Goal: Information Seeking & Learning: Learn about a topic

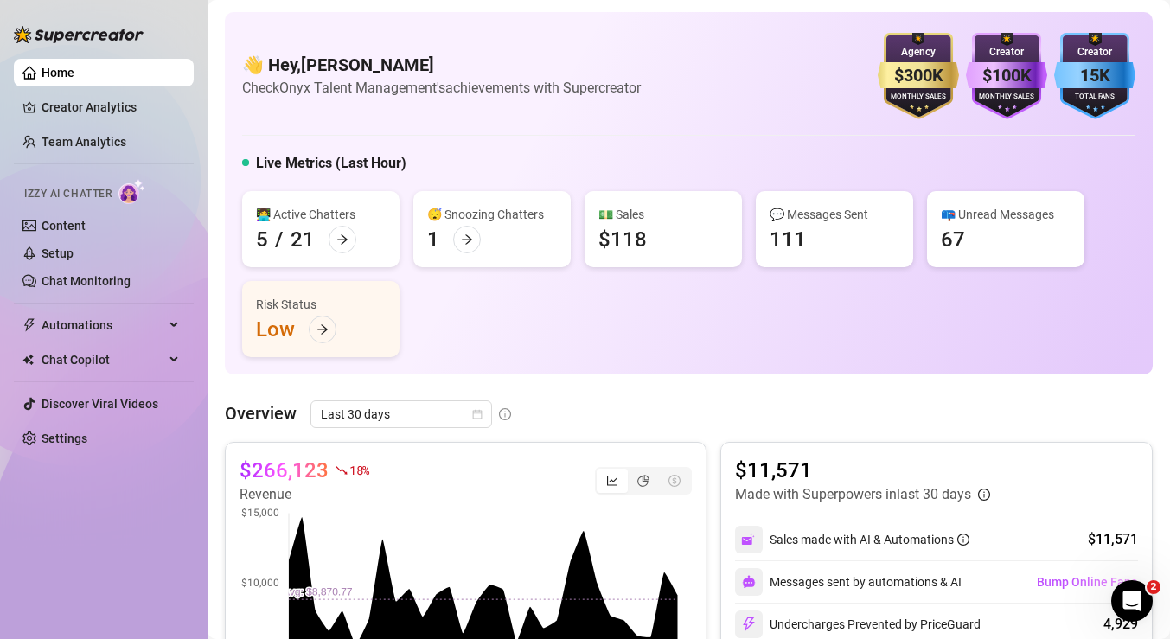
scroll to position [46, 0]
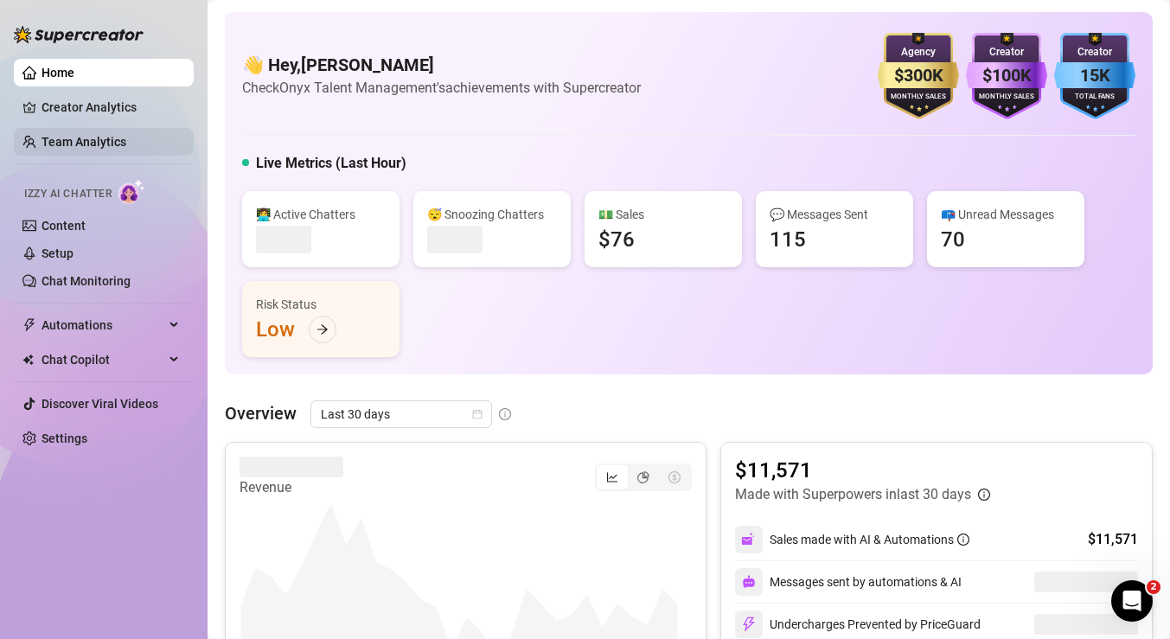
click at [78, 149] on link "Team Analytics" at bounding box center [83, 142] width 85 height 14
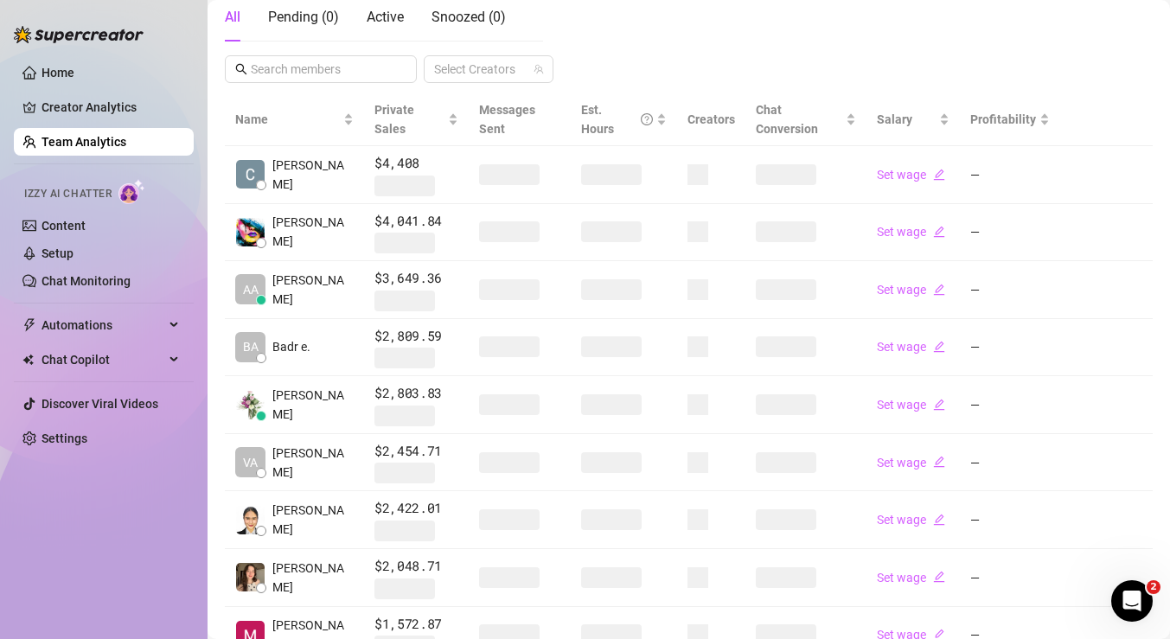
scroll to position [501, 0]
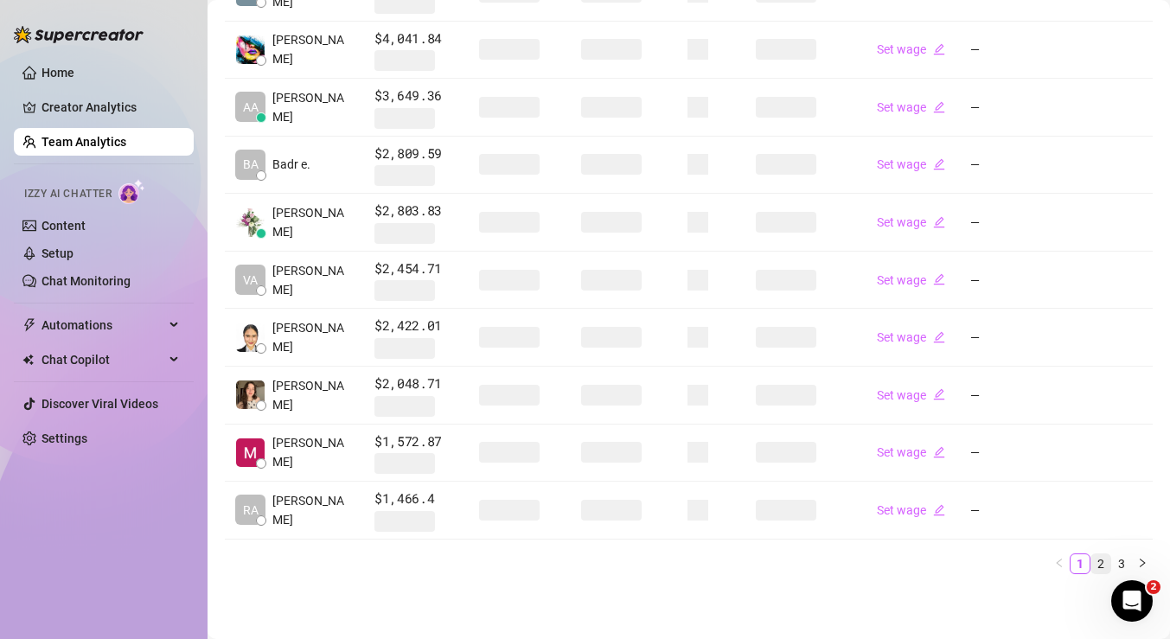
click at [1091, 559] on link "2" at bounding box center [1100, 563] width 19 height 19
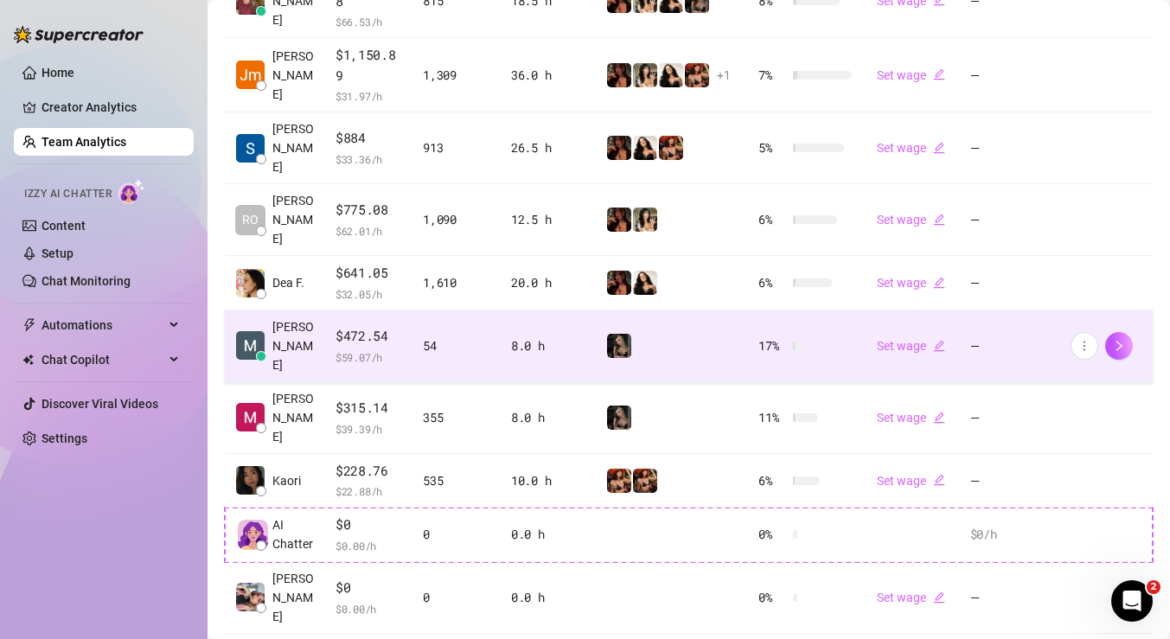
scroll to position [380, 0]
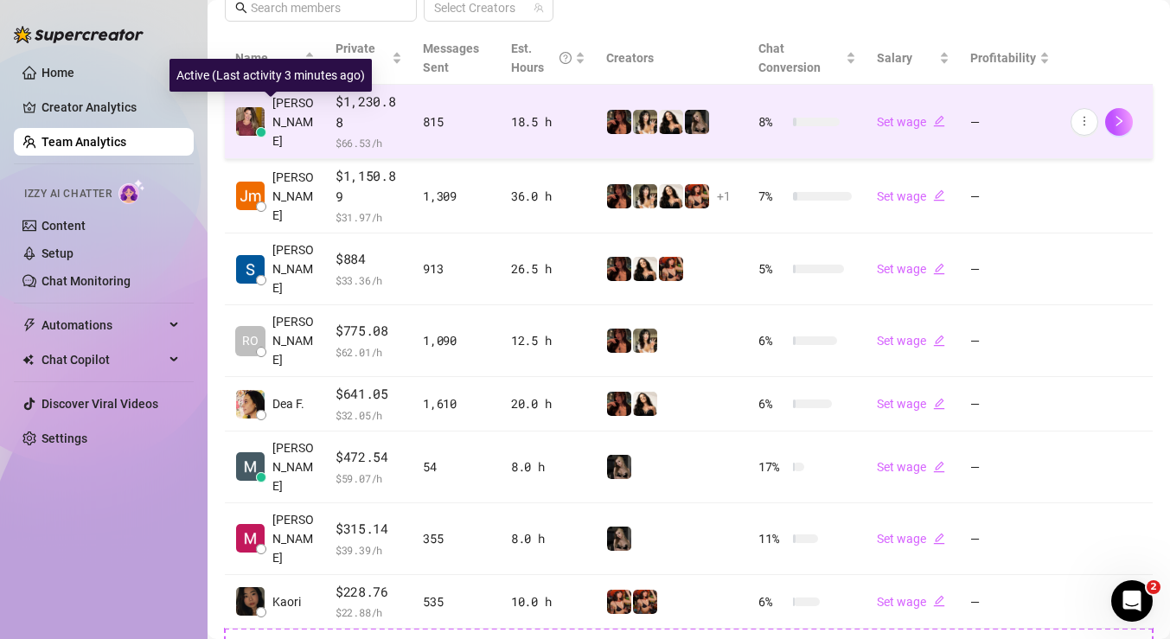
click at [284, 137] on span "Aline L." at bounding box center [293, 121] width 42 height 57
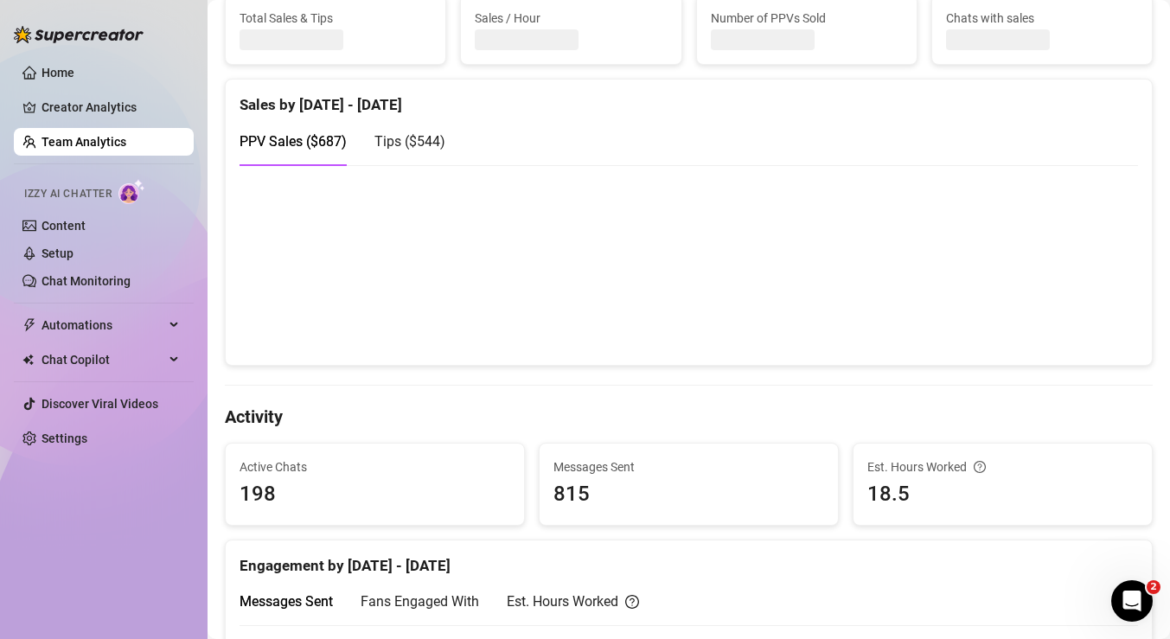
scroll to position [360, 0]
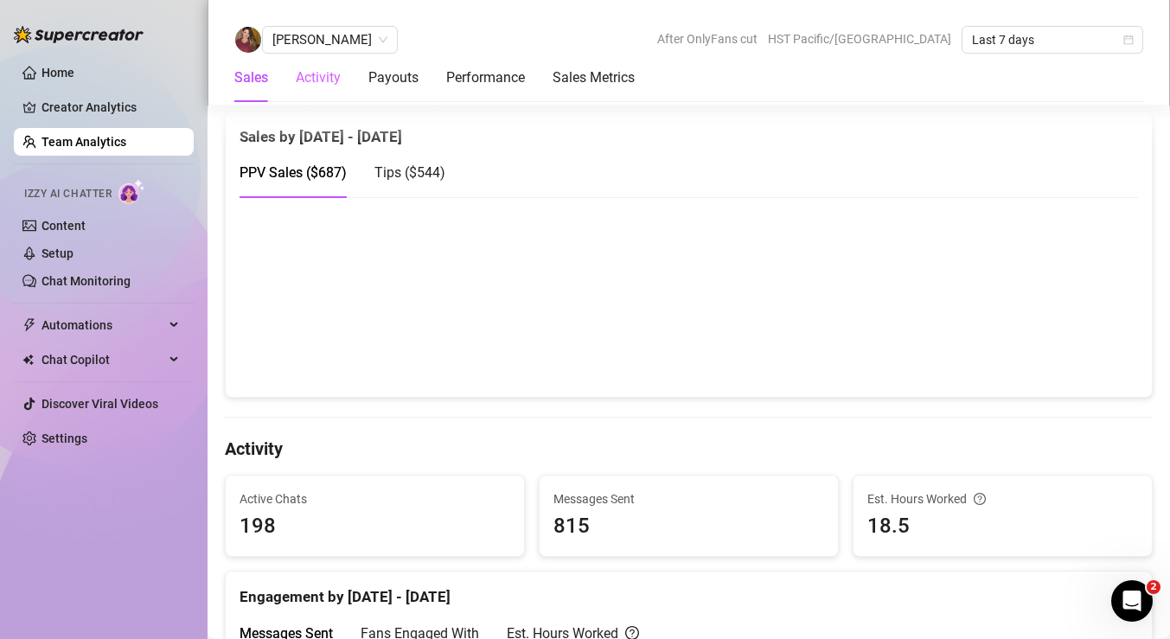
click at [326, 93] on div "Activity" at bounding box center [318, 78] width 45 height 48
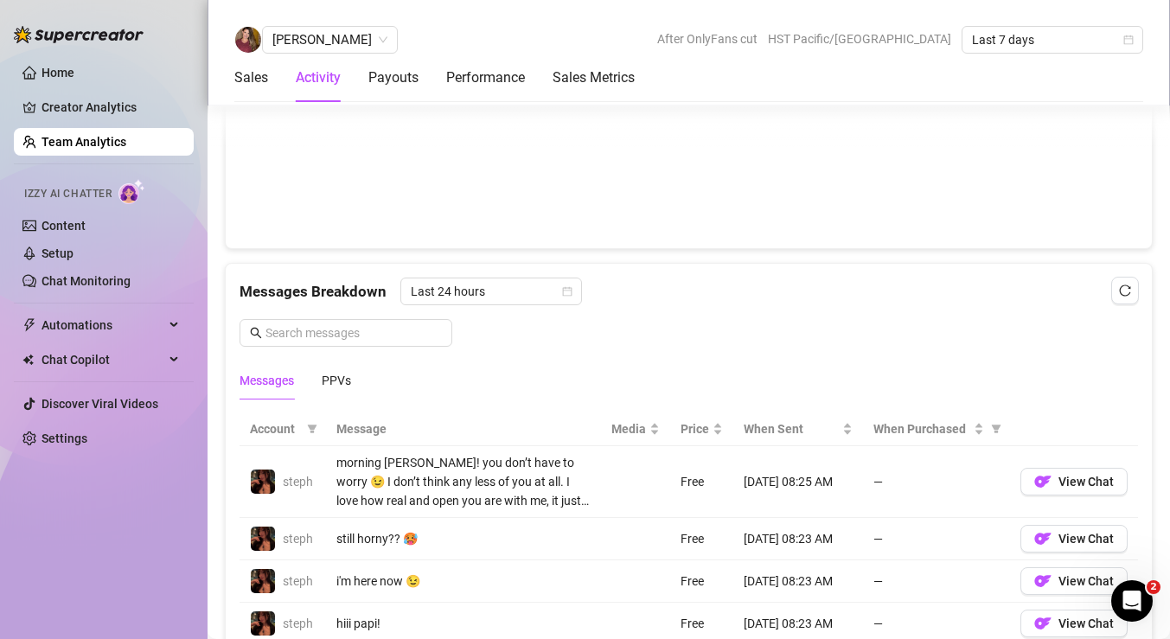
scroll to position [937, 0]
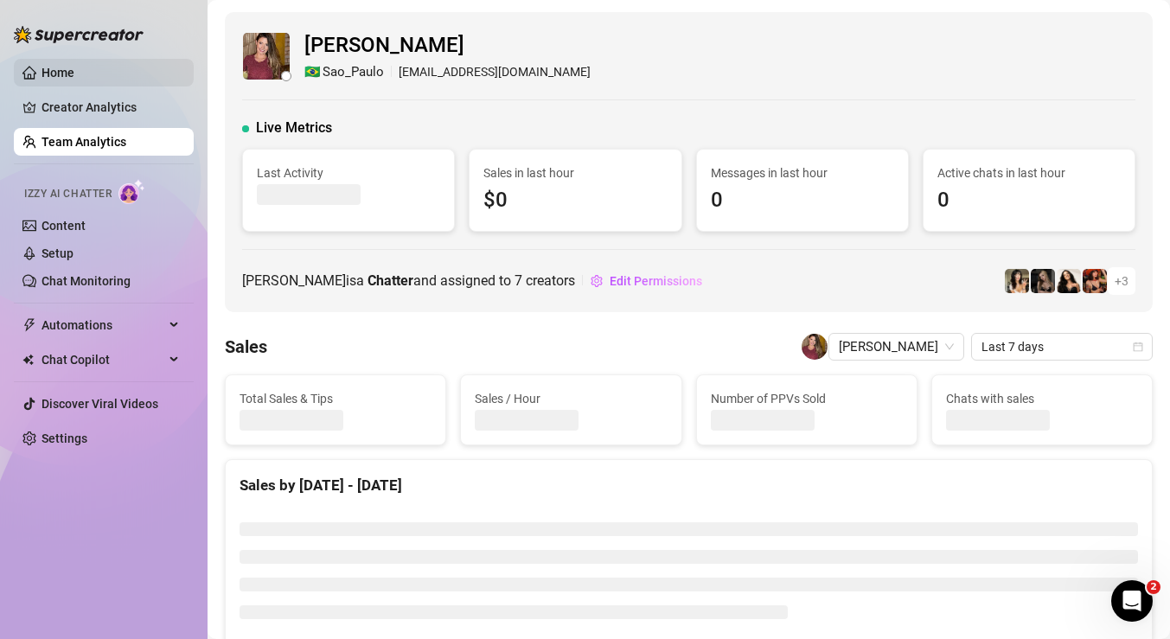
click at [49, 73] on link "Home" at bounding box center [57, 73] width 33 height 14
